Goal: Communication & Community: Answer question/provide support

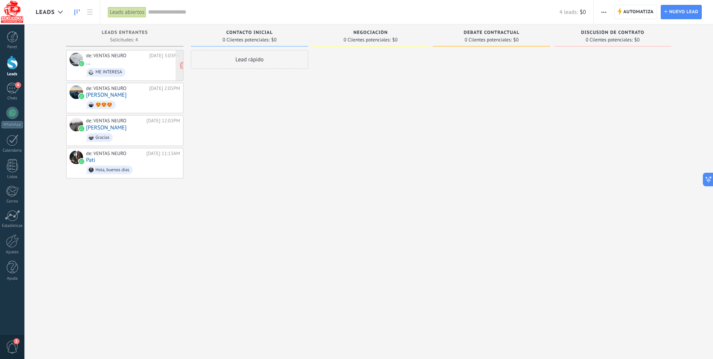
click at [93, 56] on div "de: VENTAS NEURO" at bounding box center [116, 56] width 61 height 6
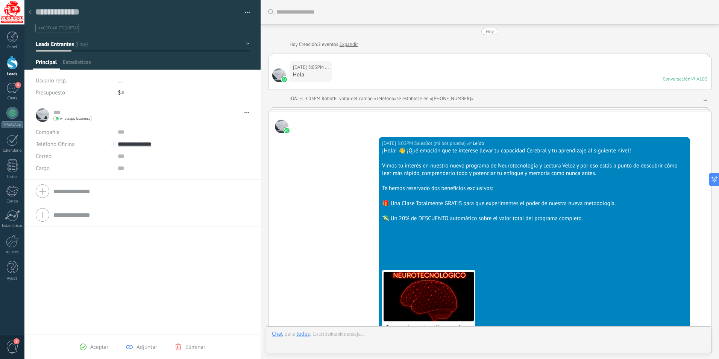
scroll to position [372, 0]
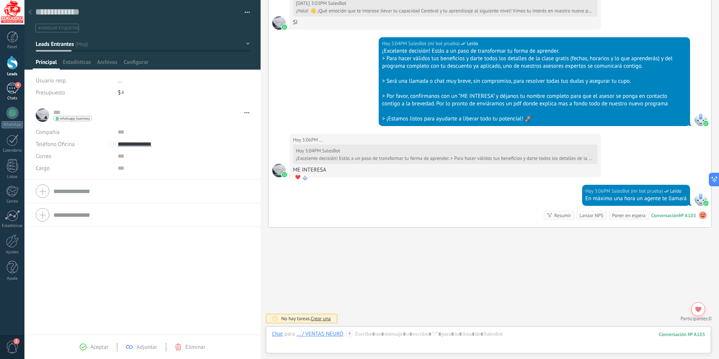
click at [13, 87] on div "4" at bounding box center [12, 88] width 12 height 11
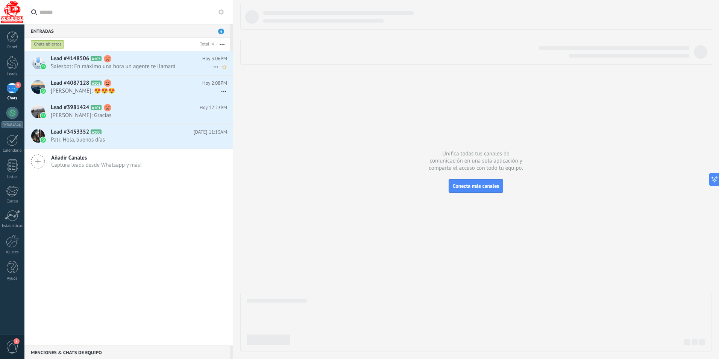
click at [79, 63] on span "Salesbot: En máximo una hora un agente te llamará" at bounding box center [132, 66] width 162 height 7
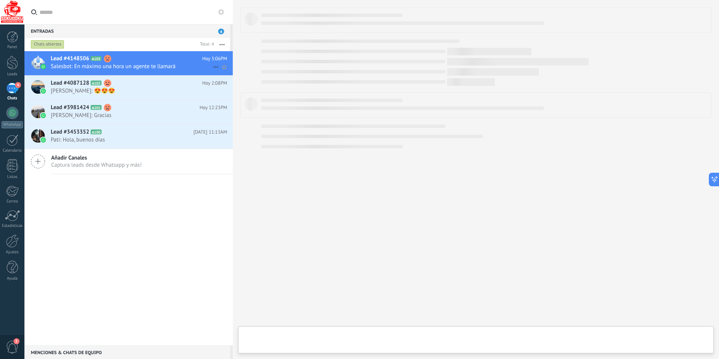
type textarea "**********"
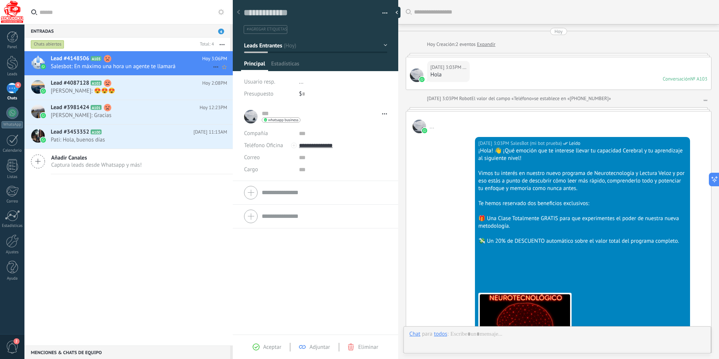
scroll to position [417, 0]
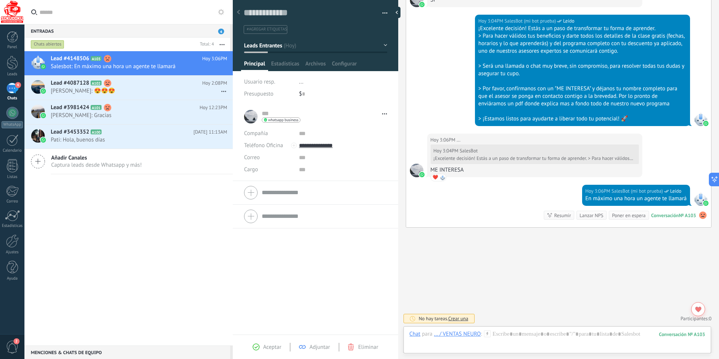
click at [317, 348] on span "Adjuntar" at bounding box center [319, 346] width 21 height 7
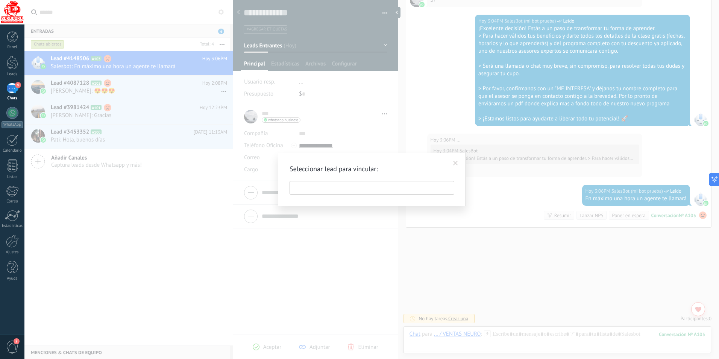
click at [341, 173] on h2 "Seleccionar lead para vincular:" at bounding box center [367, 168] width 157 height 9
click at [306, 190] on input "text" at bounding box center [371, 188] width 165 height 14
type input "*"
click at [458, 164] on span at bounding box center [455, 163] width 12 height 13
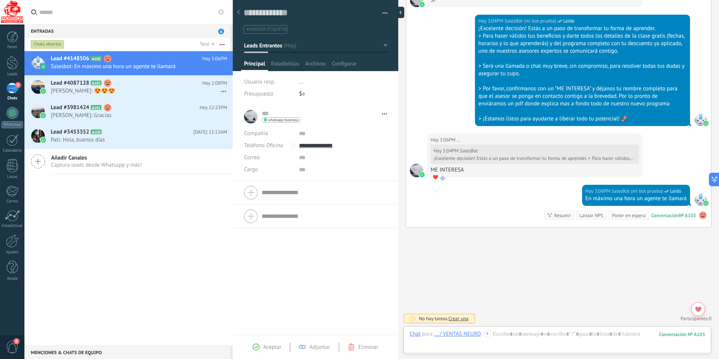
click at [398, 12] on div at bounding box center [398, 12] width 11 height 11
type textarea "**********"
